Goal: Task Accomplishment & Management: Use online tool/utility

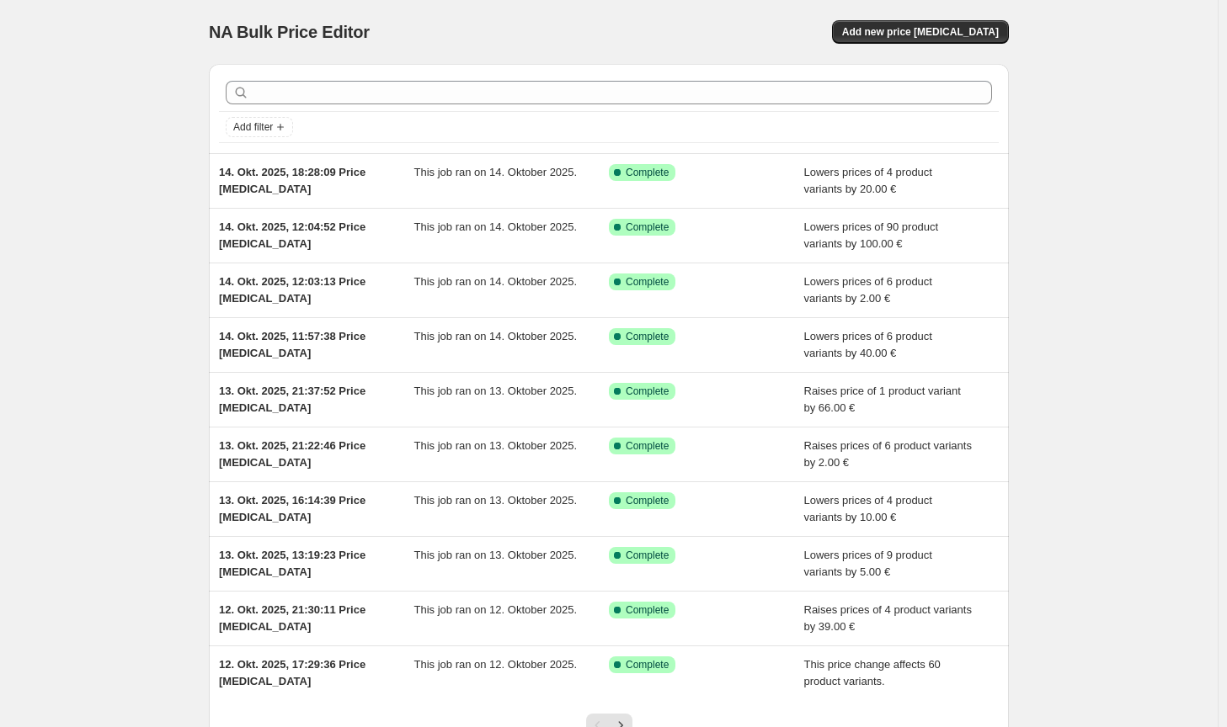
click at [951, 15] on div "NA Bulk Price Editor. This page is ready NA Bulk Price Editor Add new price [ME…" at bounding box center [609, 32] width 800 height 64
click at [945, 25] on button "Add new price [MEDICAL_DATA]" at bounding box center [920, 32] width 177 height 24
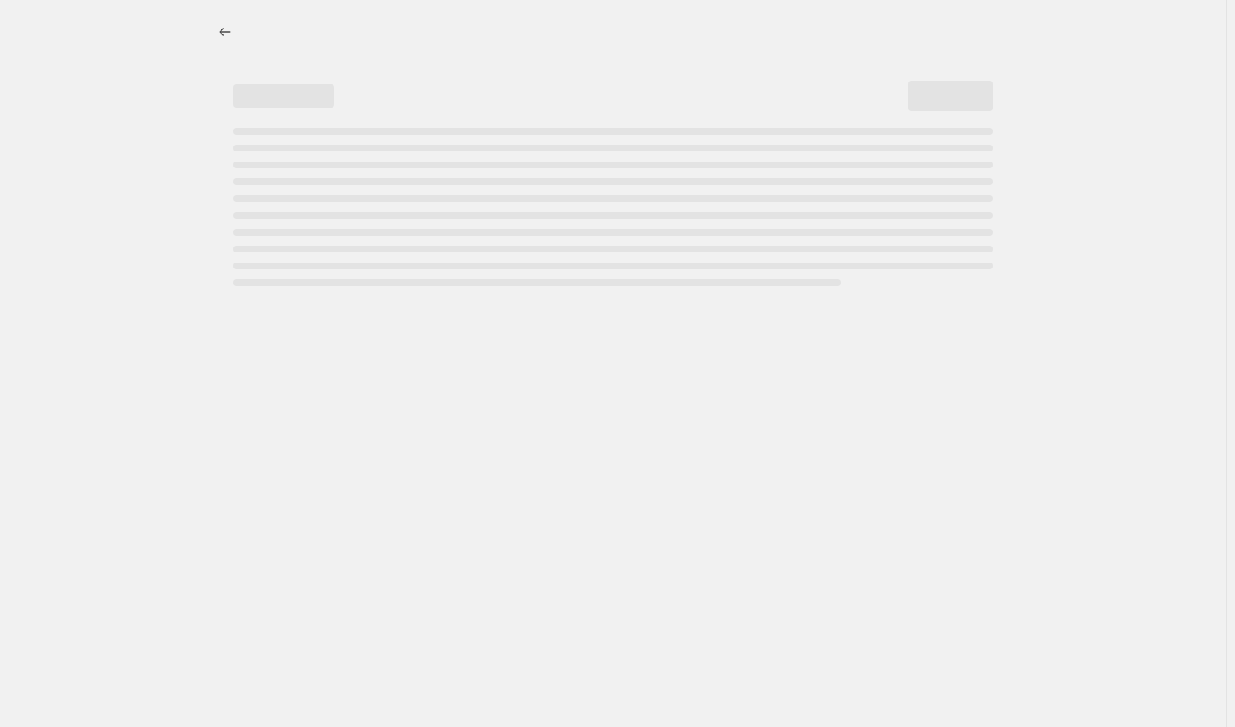
select select "percentage"
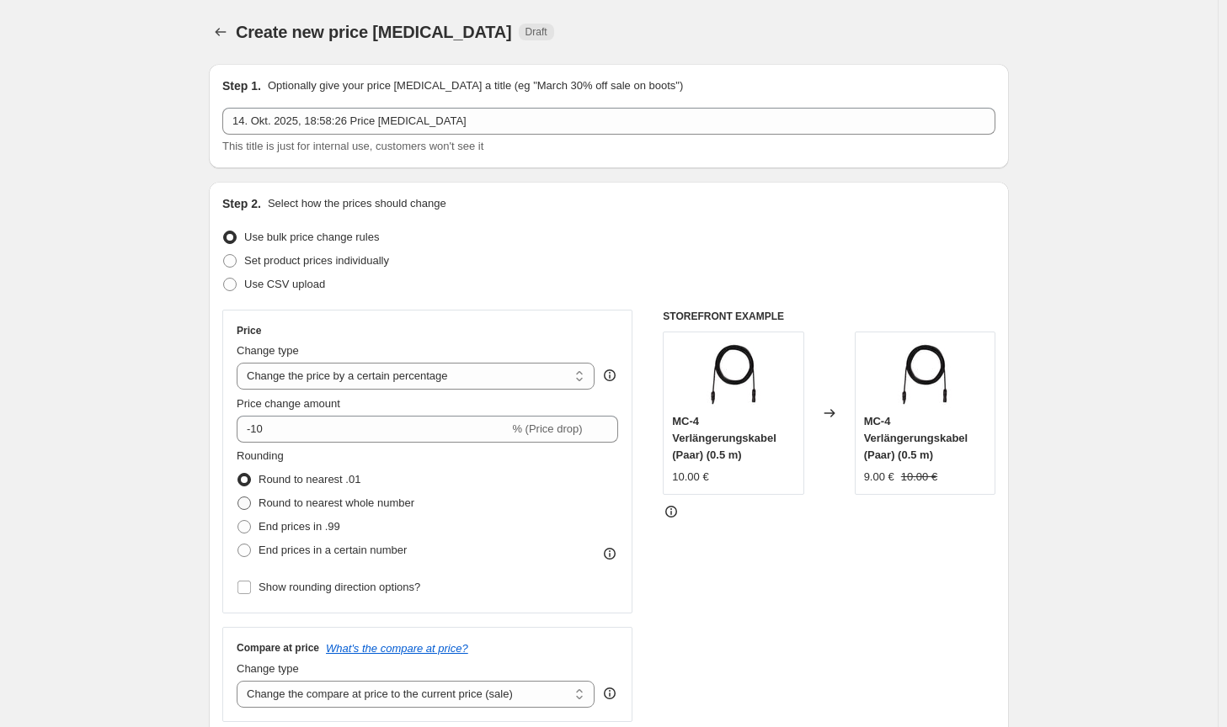
click at [289, 500] on span "Round to nearest whole number" at bounding box center [336, 503] width 156 height 13
click at [238, 498] on input "Round to nearest whole number" at bounding box center [237, 497] width 1 height 1
radio input "true"
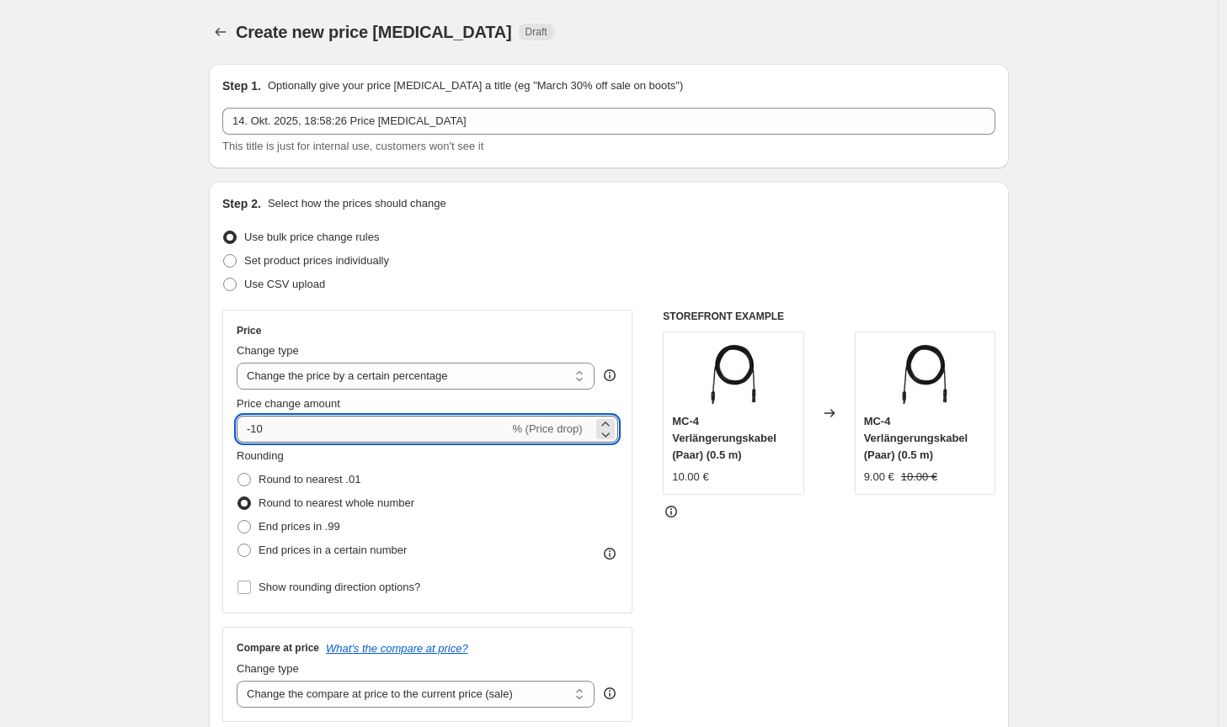
drag, startPoint x: 269, startPoint y: 428, endPoint x: 257, endPoint y: 424, distance: 13.3
click at [257, 424] on input "-10" at bounding box center [373, 429] width 272 height 27
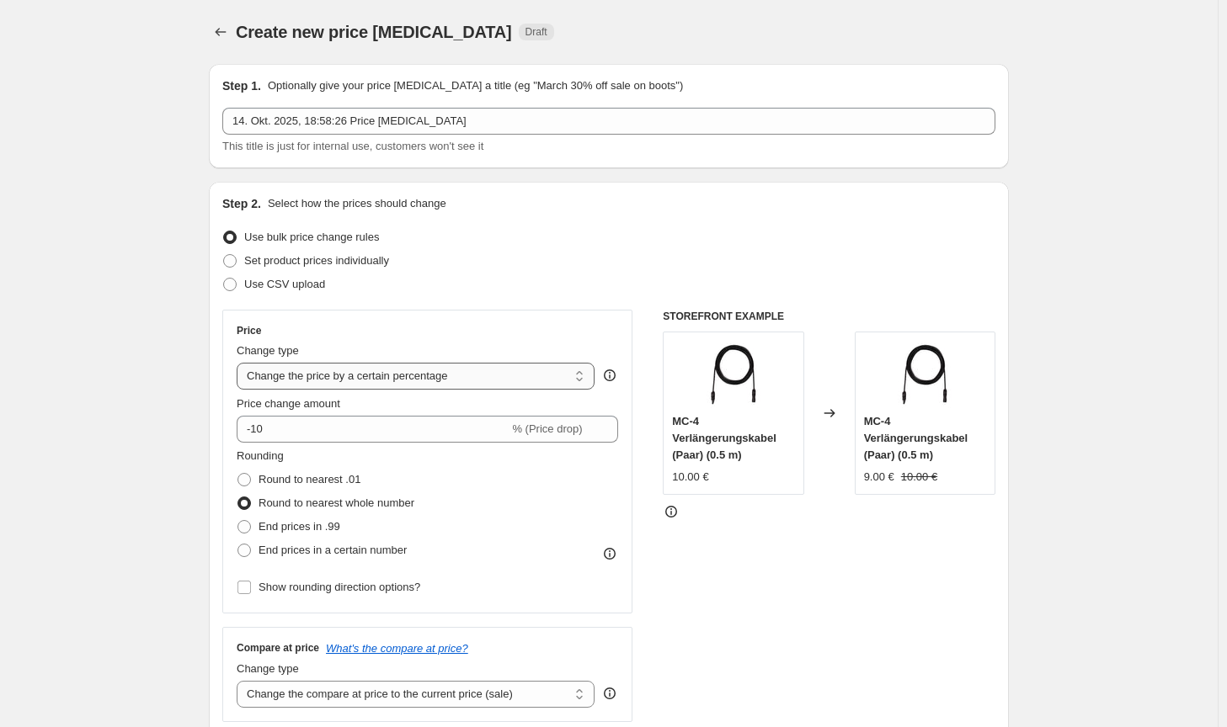
click at [428, 379] on select "Change the price to a certain amount Change the price by a certain amount Chang…" at bounding box center [416, 376] width 358 height 27
select select "by"
click at [240, 363] on select "Change the price to a certain amount Change the price by a certain amount Chang…" at bounding box center [416, 376] width 358 height 27
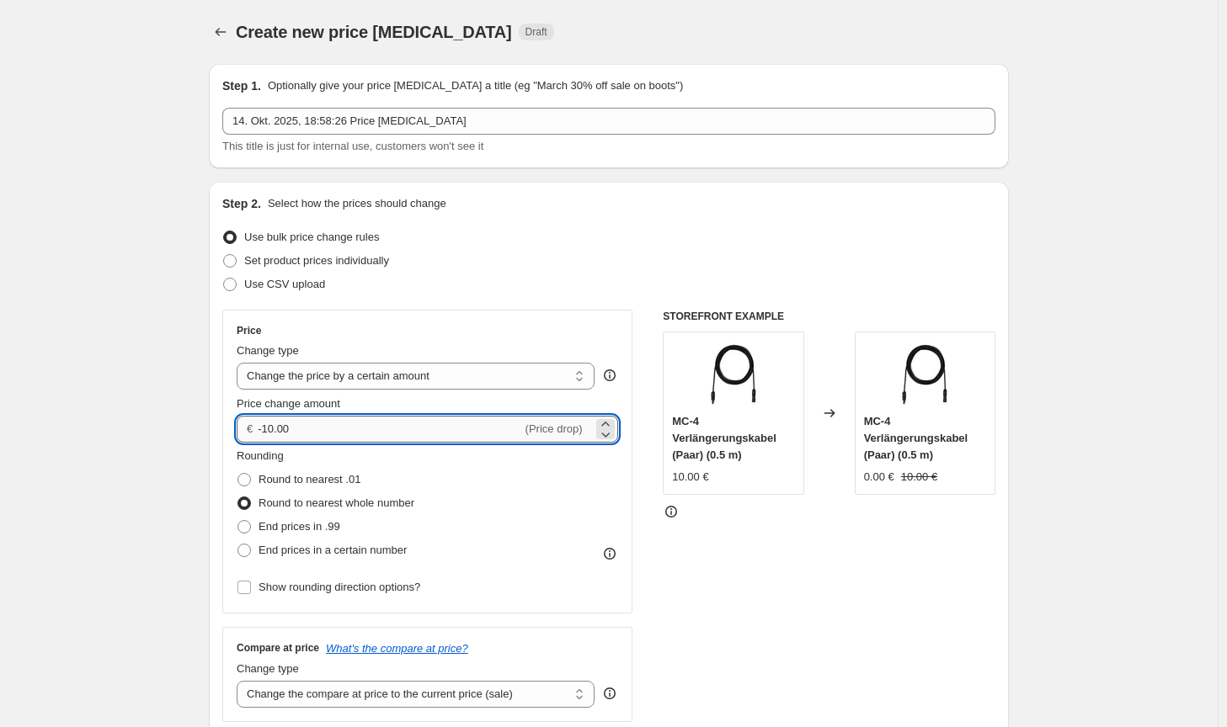
drag, startPoint x: 284, startPoint y: 434, endPoint x: 265, endPoint y: 432, distance: 18.7
click at [265, 432] on input "-10.00" at bounding box center [389, 429] width 263 height 27
type input "-5.00"
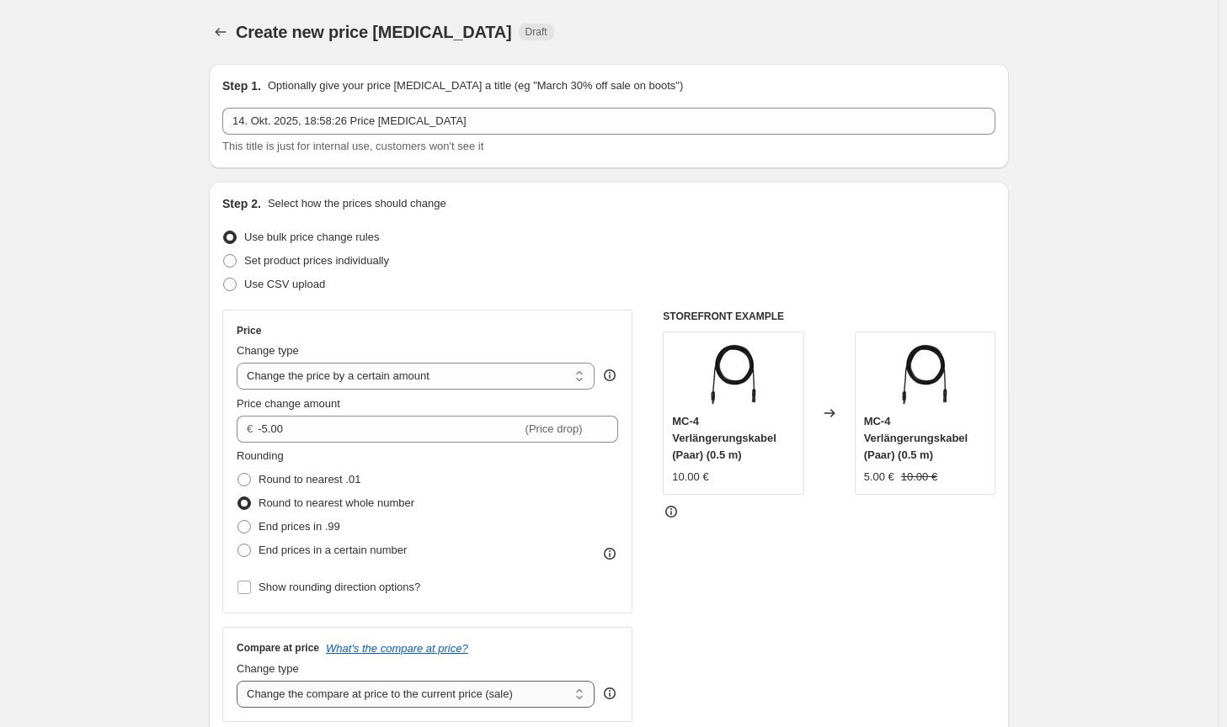
click at [431, 692] on select "Change the compare at price to the current price (sale) Change the compare at p…" at bounding box center [416, 694] width 358 height 27
select select "no_change"
click at [240, 681] on select "Change the compare at price to the current price (sale) Change the compare at p…" at bounding box center [416, 694] width 358 height 27
click at [838, 643] on div "STOREFRONT EXAMPLE MC-4 Verlängerungskabel (Paar) (0.5 m) 10.00 € Changed to MC…" at bounding box center [829, 516] width 333 height 412
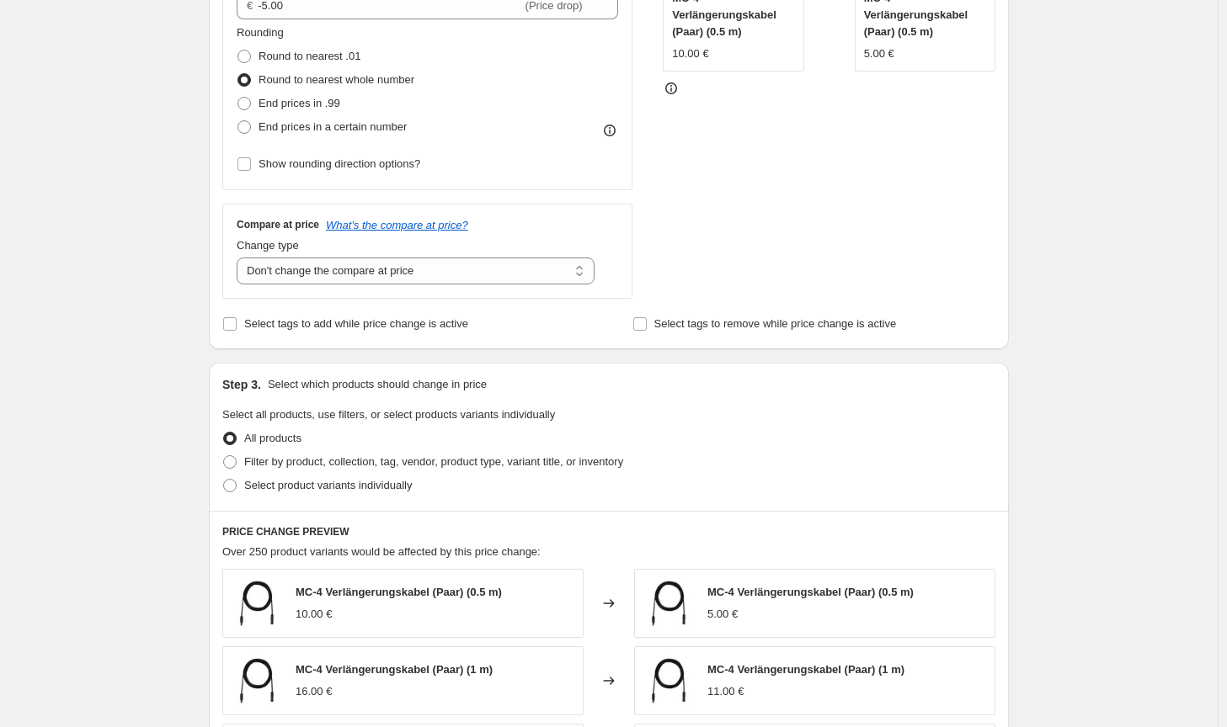
scroll to position [505, 0]
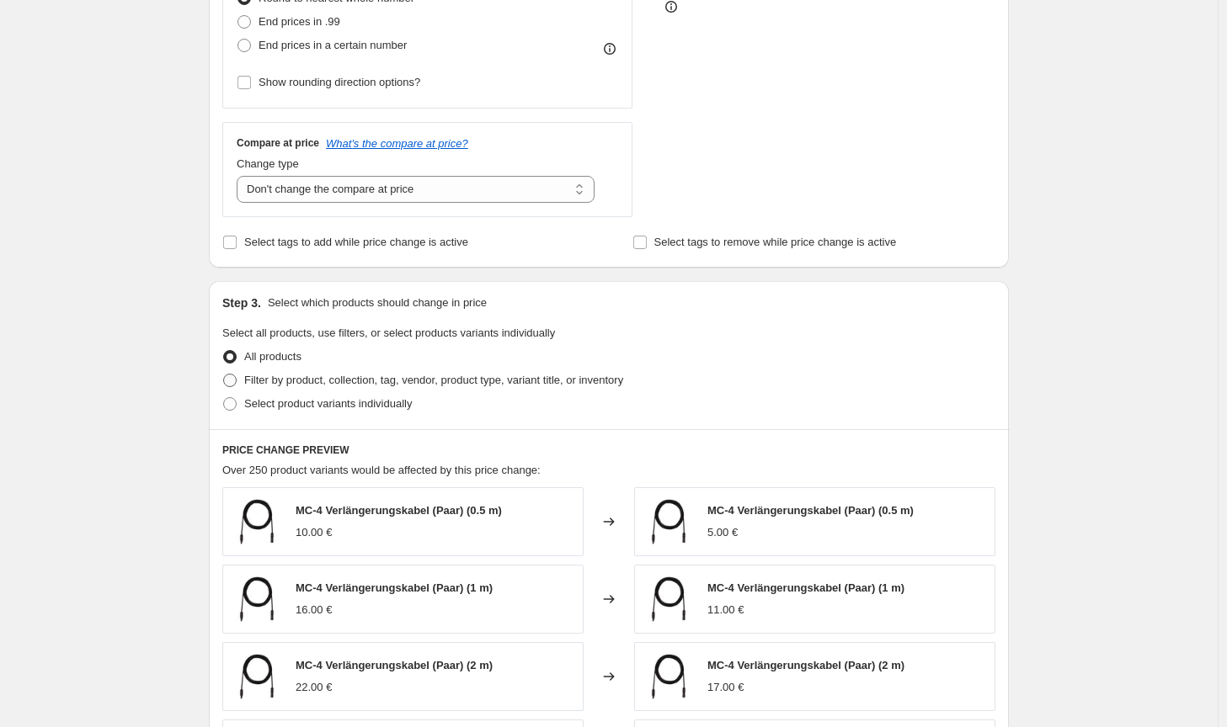
click at [539, 371] on label "Filter by product, collection, tag, vendor, product type, variant title, or inv…" at bounding box center [422, 381] width 401 height 24
click at [224, 374] on input "Filter by product, collection, tag, vendor, product type, variant title, or inv…" at bounding box center [223, 374] width 1 height 1
radio input "true"
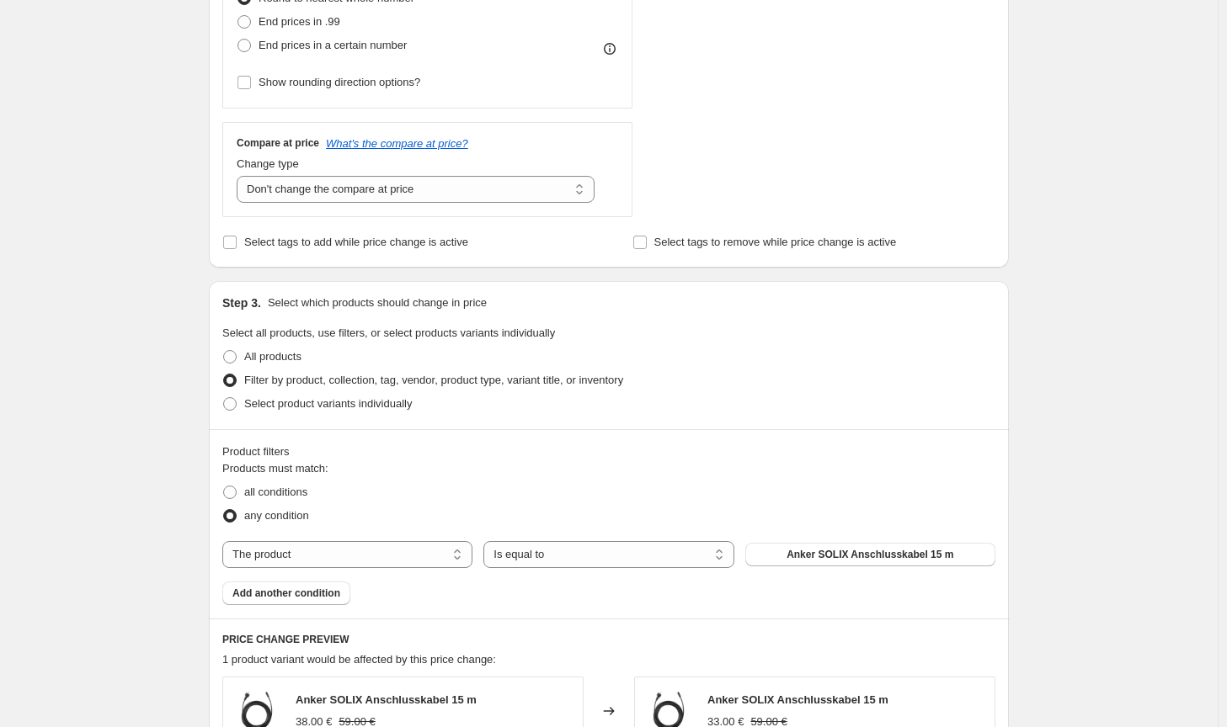
click at [811, 548] on div "The product The product's collection The product's tag The product's vendor The…" at bounding box center [608, 554] width 773 height 27
click at [811, 548] on button "Anker SOLIX Anschlusskabel 15 m" at bounding box center [870, 555] width 250 height 24
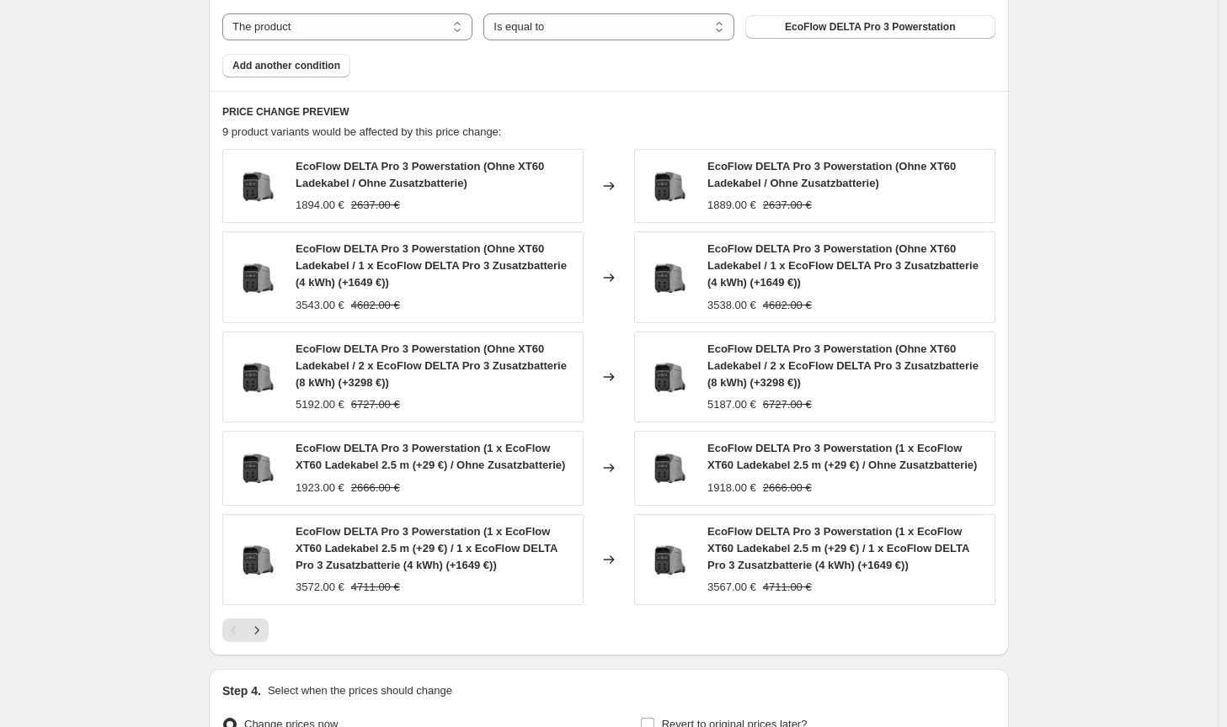
scroll to position [1221, 0]
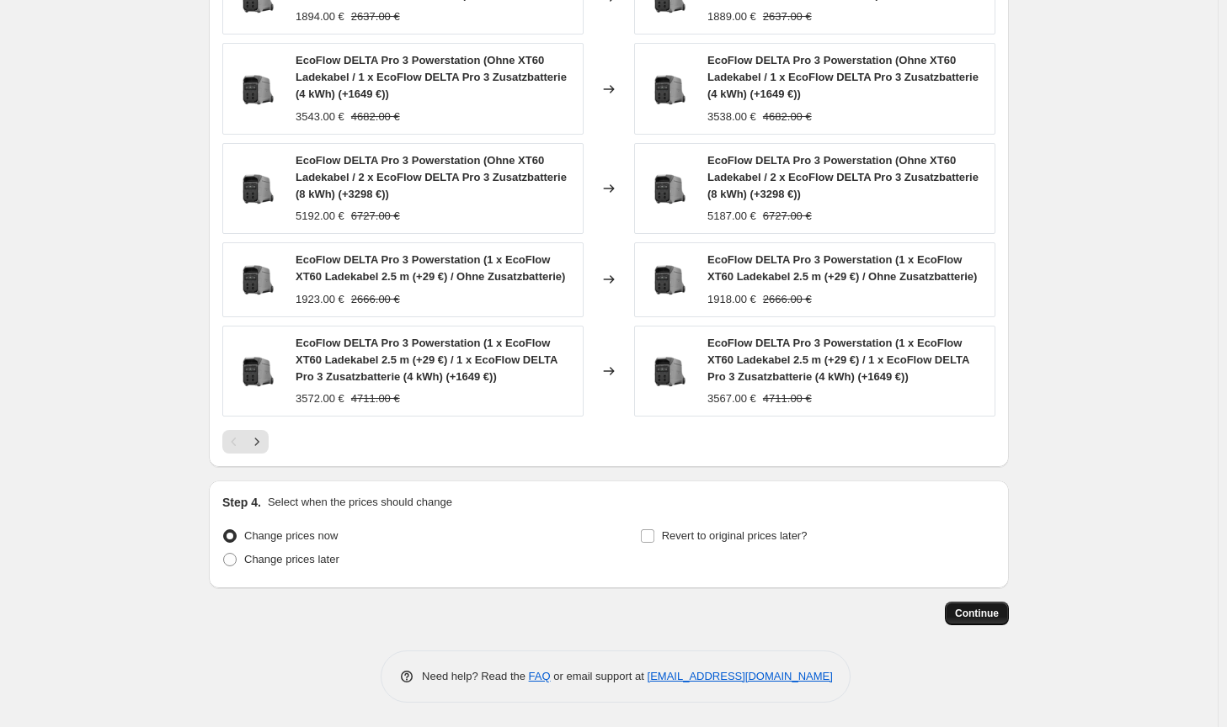
click at [983, 613] on span "Continue" at bounding box center [977, 613] width 44 height 13
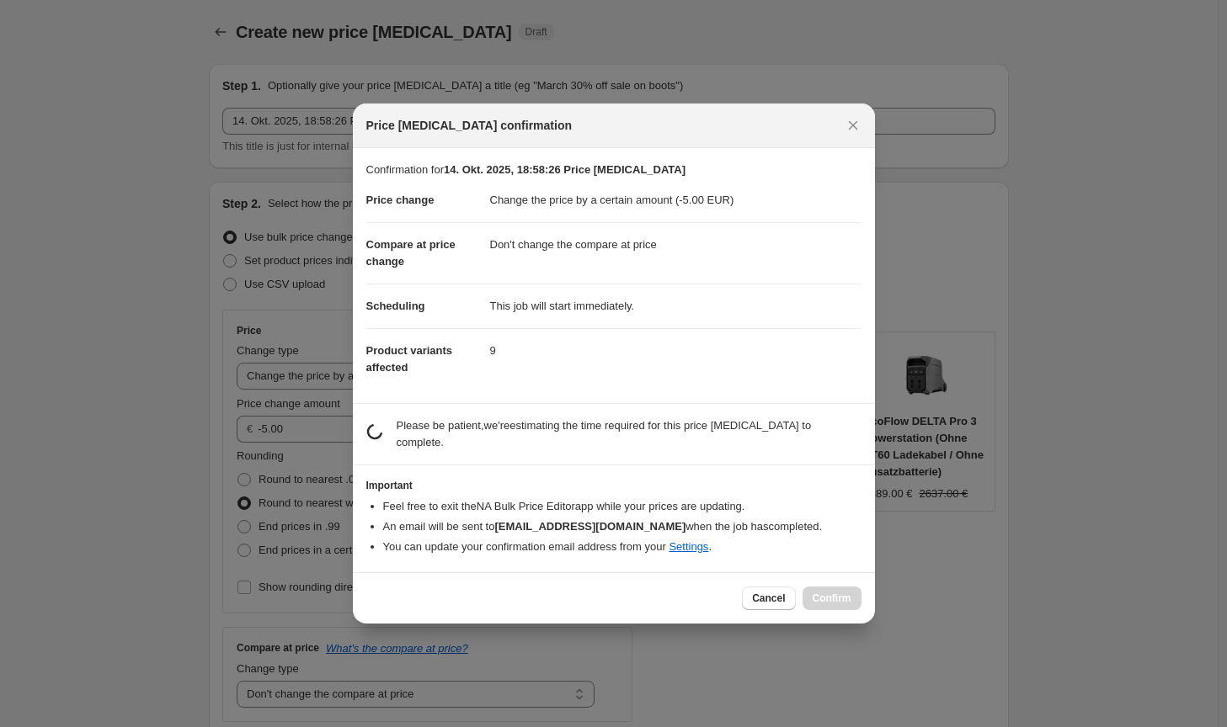
scroll to position [0, 0]
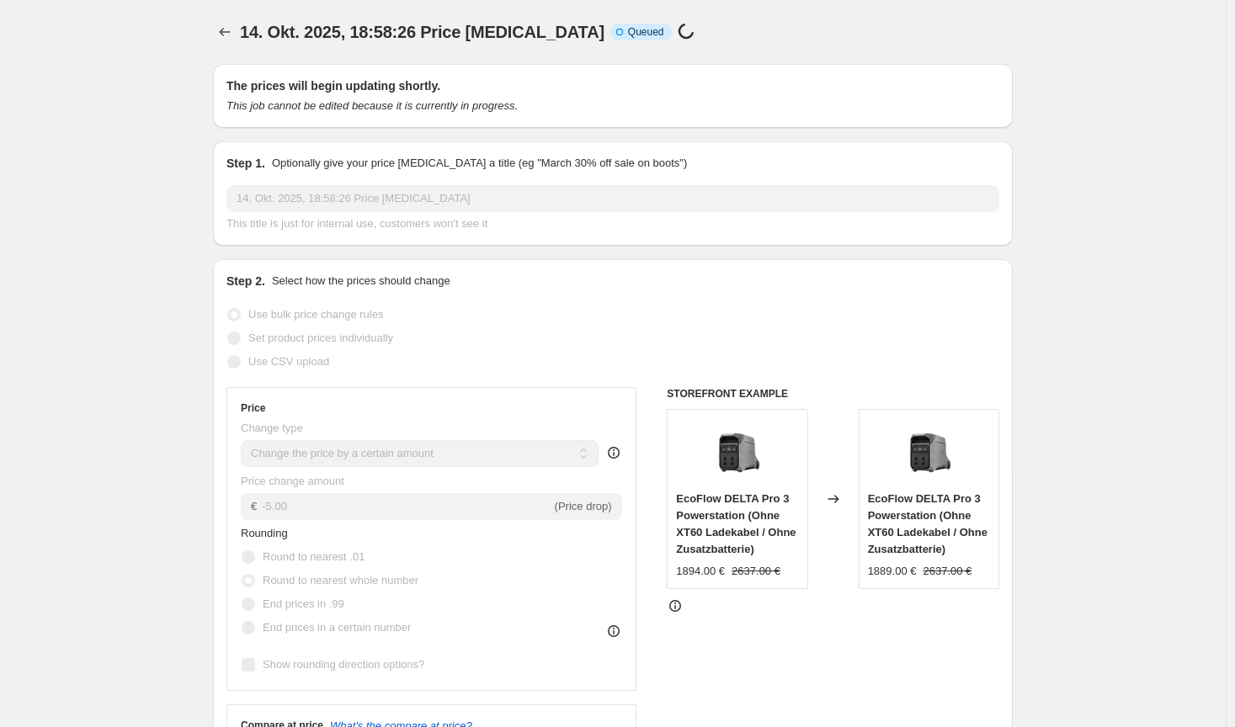
select select "by"
select select "no_change"
